Goal: Task Accomplishment & Management: Use online tool/utility

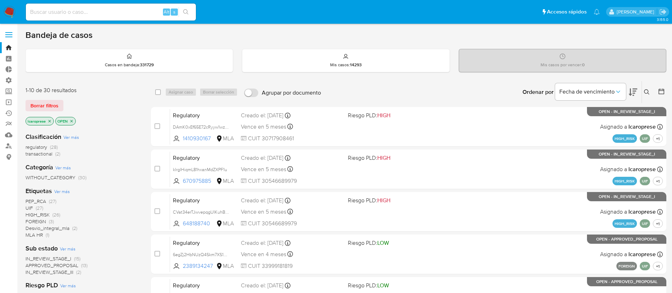
click at [132, 11] on input at bounding box center [111, 11] width 170 height 9
paste input "Rz54JdapERn7HiJ5Je1P4yBa"
type input "Rz54JdapERn7HiJ5Je1P4yBa"
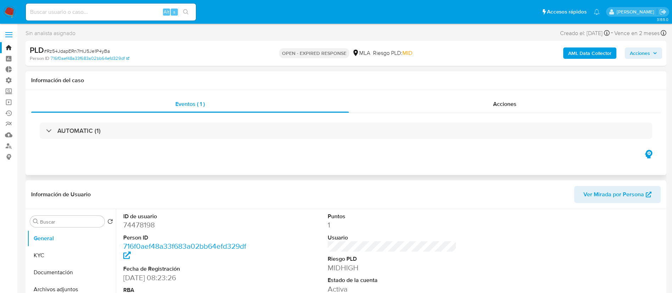
select select "10"
click at [472, 104] on div "Acciones" at bounding box center [505, 104] width 312 height 17
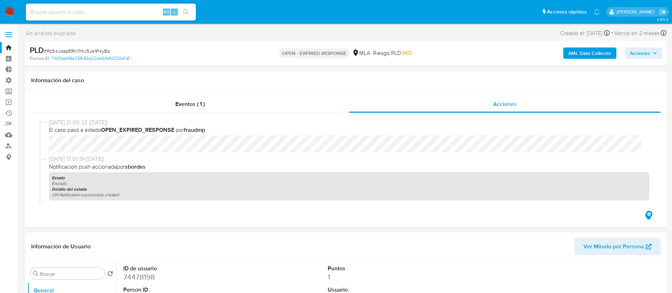
click at [89, 49] on span "# Rz54JdapERn7HiJ5Je1P4yBa" at bounding box center [77, 50] width 66 height 7
copy span "Rz54JdapERn7HiJ5Je1P4yBa"
click at [4, 47] on link "Bandeja" at bounding box center [42, 47] width 84 height 11
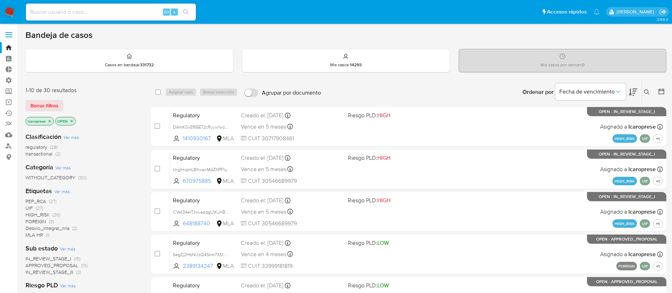
click at [50, 112] on div "1-10 de 30 resultados Borrar filtros lcaroprese OPEN" at bounding box center [81, 106] width 113 height 40
click at [34, 105] on span "Borrar filtros" at bounding box center [44, 106] width 28 height 10
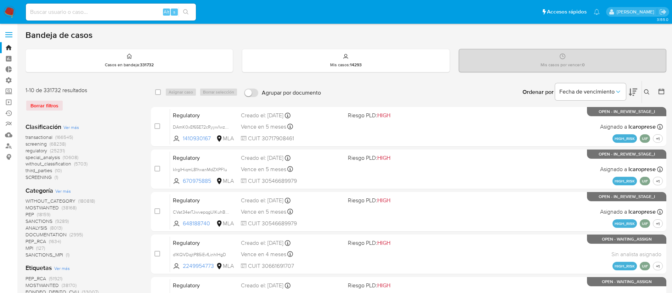
click at [646, 93] on icon at bounding box center [647, 92] width 6 height 6
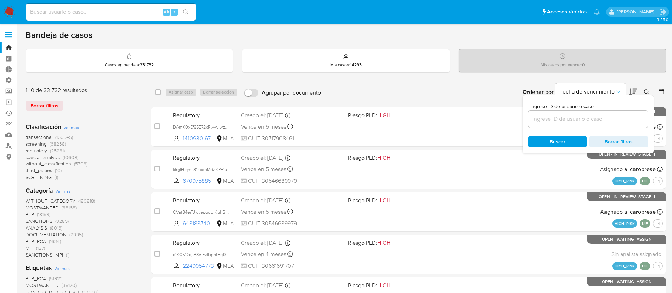
click at [609, 120] on input at bounding box center [588, 118] width 120 height 9
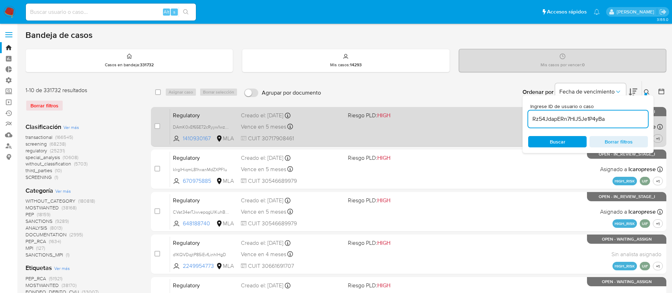
type input "Rz54JdapERn7HiJ5Je1P4yBa"
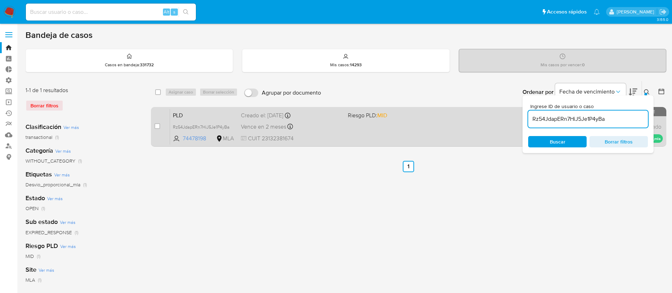
drag, startPoint x: 155, startPoint y: 128, endPoint x: 158, endPoint y: 121, distance: 7.9
click at [154, 128] on input "checkbox" at bounding box center [157, 126] width 6 height 6
checkbox input "true"
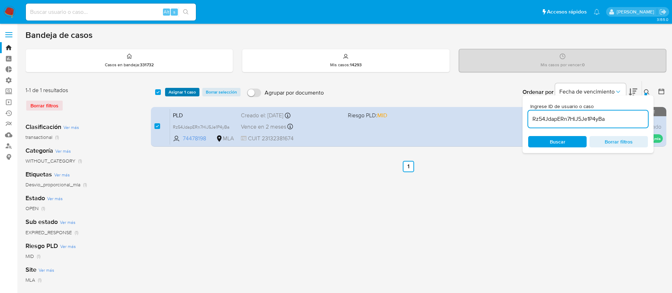
click at [180, 94] on span "Asignar 1 caso" at bounding box center [182, 92] width 27 height 7
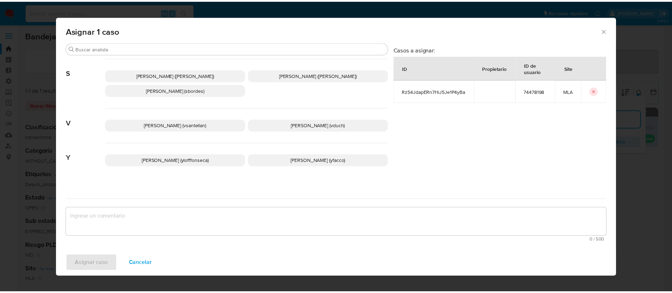
scroll to position [628, 0]
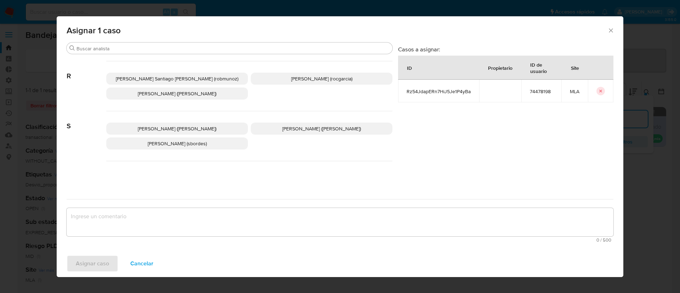
click at [298, 122] on p "[PERSON_NAME] ([PERSON_NAME])" at bounding box center [322, 128] width 142 height 12
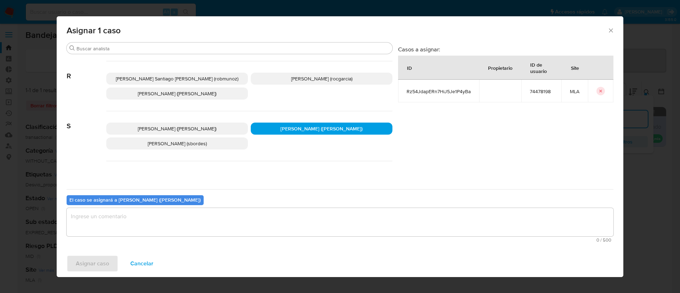
click at [280, 122] on p "[PERSON_NAME] ([PERSON_NAME])" at bounding box center [322, 128] width 142 height 12
click at [212, 137] on p "[PERSON_NAME] (sbordes)" at bounding box center [177, 143] width 142 height 12
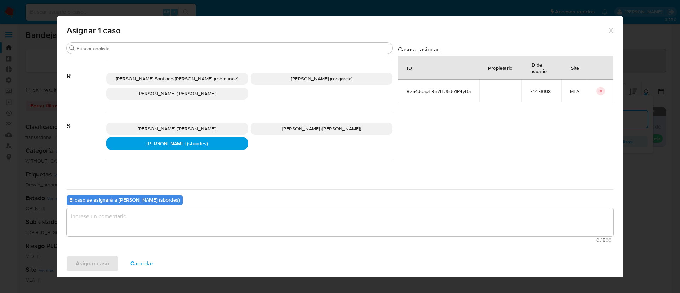
click at [213, 218] on textarea "assign-modal" at bounding box center [340, 222] width 547 height 28
click at [102, 263] on span "Asignar caso" at bounding box center [92, 264] width 33 height 16
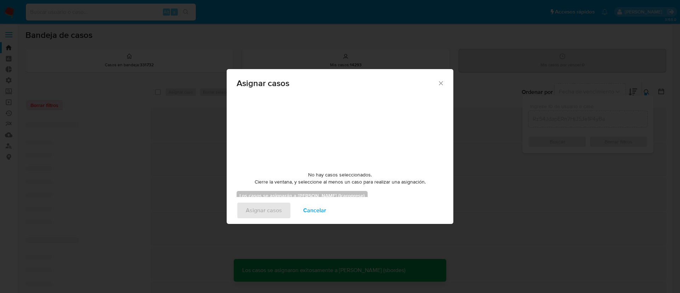
checkbox input "false"
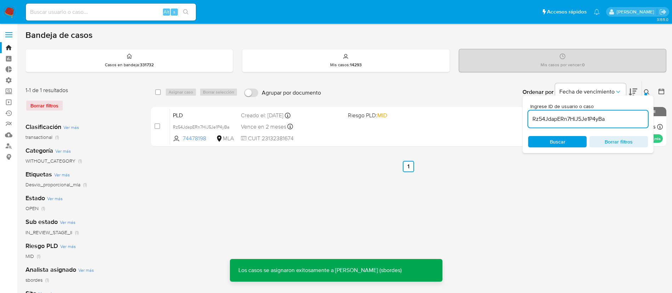
click at [645, 90] on icon at bounding box center [647, 92] width 6 height 6
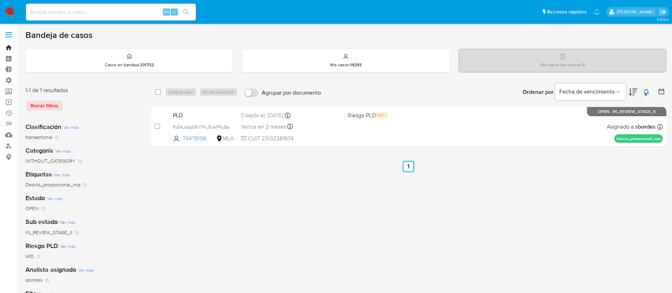
click at [6, 45] on link "Bandeja" at bounding box center [42, 47] width 84 height 11
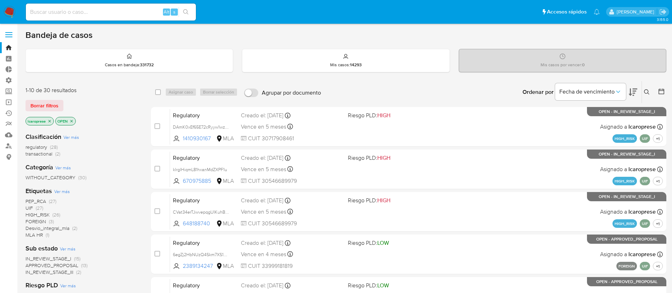
click at [123, 13] on input at bounding box center [111, 11] width 170 height 9
paste input "Yr2Pffxwtz33nwoU4Ert5Rkz"
type input "Yr2Pffxwtz33nwoU4Ert5Rkz"
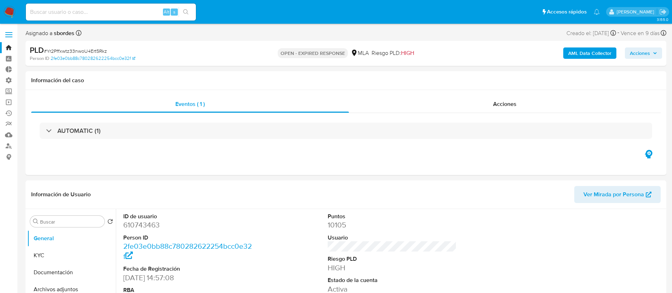
select select "10"
click at [8, 47] on link "Bandeja" at bounding box center [42, 47] width 84 height 11
